Goal: Information Seeking & Learning: Learn about a topic

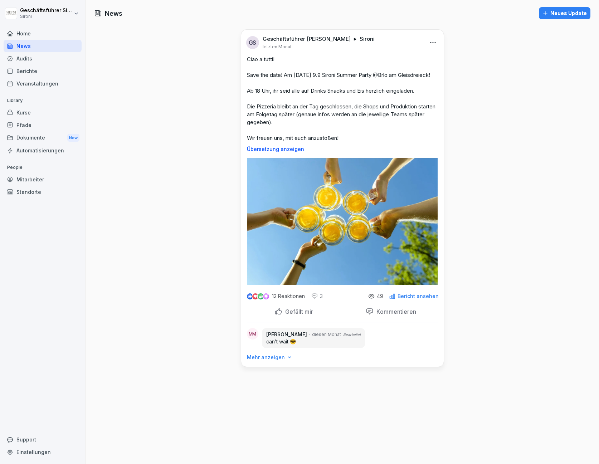
click at [418, 299] on p "Bericht ansehen" at bounding box center [418, 297] width 41 height 6
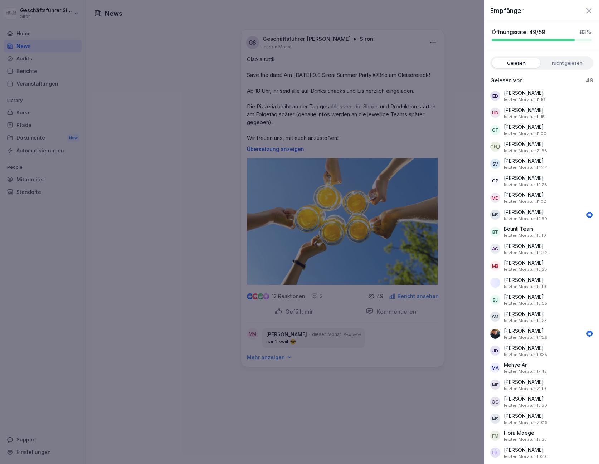
click at [566, 57] on div "Gelesen Nicht gelesen" at bounding box center [542, 63] width 103 height 14
click at [565, 65] on label "Nicht gelesen" at bounding box center [567, 63] width 48 height 10
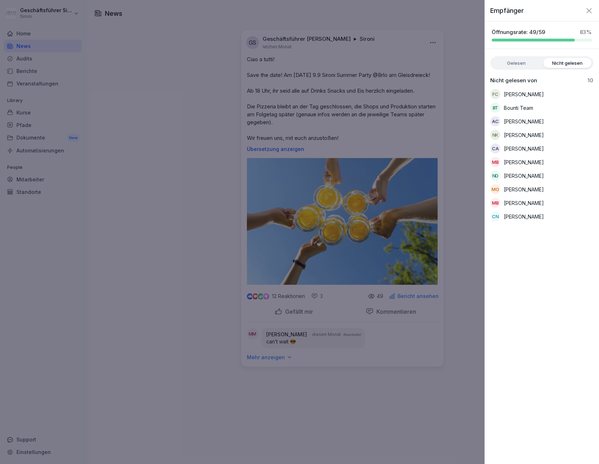
click at [32, 25] on div at bounding box center [299, 232] width 599 height 464
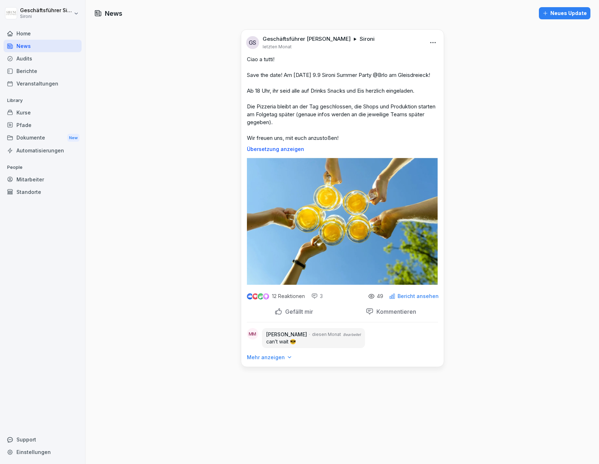
click at [24, 34] on div "Home" at bounding box center [43, 33] width 78 height 13
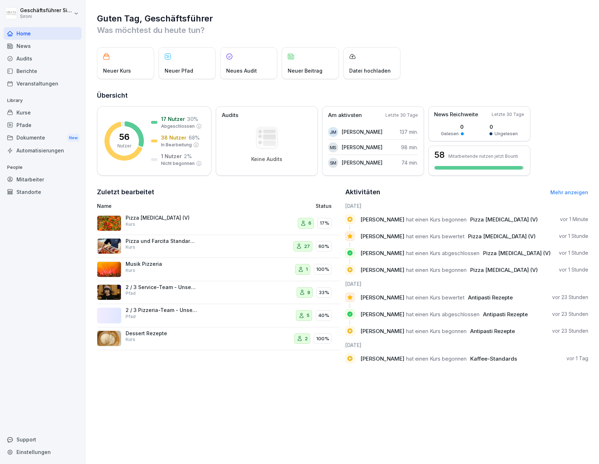
click at [35, 113] on div "Kurse" at bounding box center [43, 112] width 78 height 13
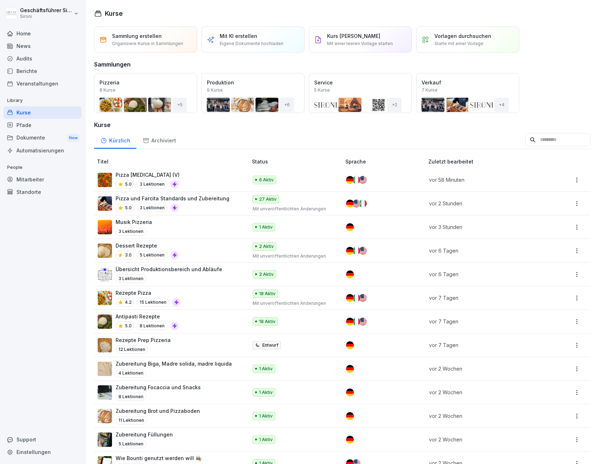
click at [141, 294] on p "Rezepte Pizza" at bounding box center [148, 293] width 65 height 8
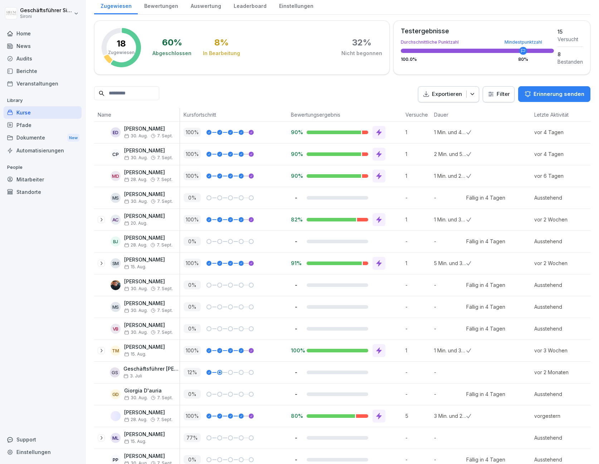
scroll to position [163, 0]
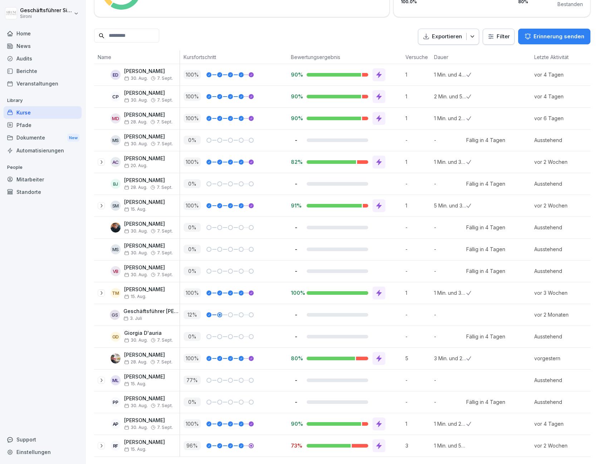
click at [378, 93] on icon at bounding box center [379, 96] width 5 height 6
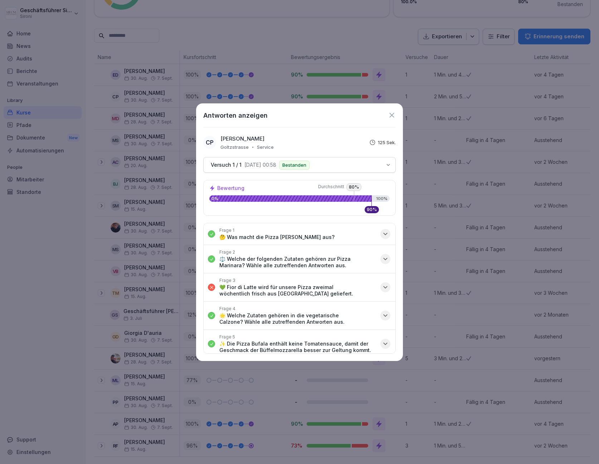
click at [382, 290] on icon "button" at bounding box center [385, 287] width 7 height 7
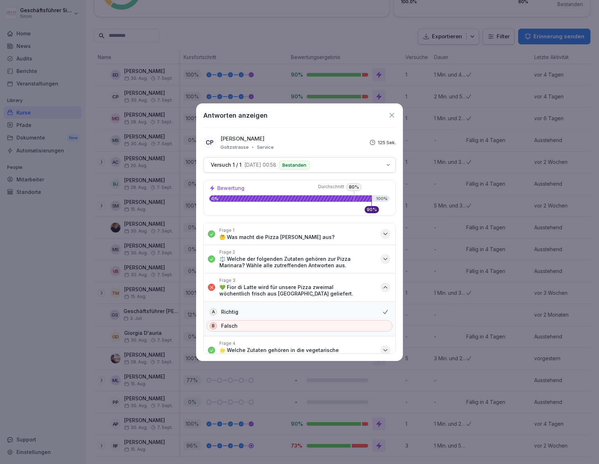
click at [382, 290] on icon "button" at bounding box center [385, 287] width 7 height 7
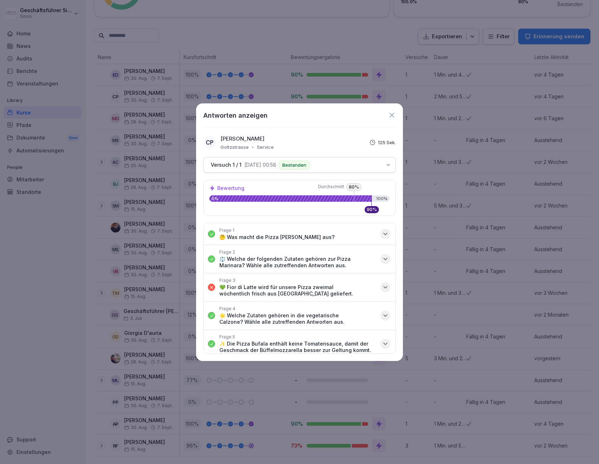
click at [391, 113] on icon at bounding box center [392, 115] width 8 height 8
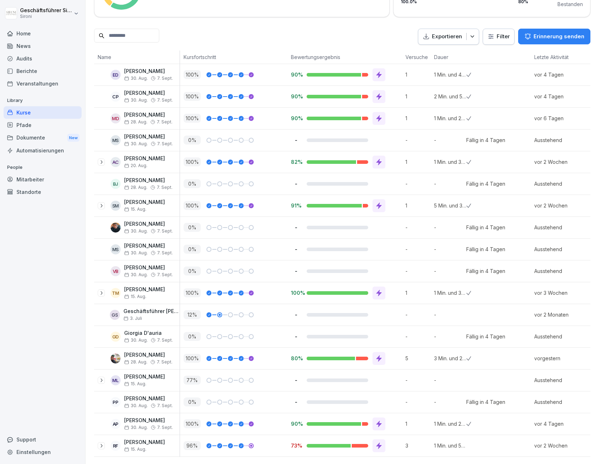
scroll to position [0, 0]
